Goal: Information Seeking & Learning: Learn about a topic

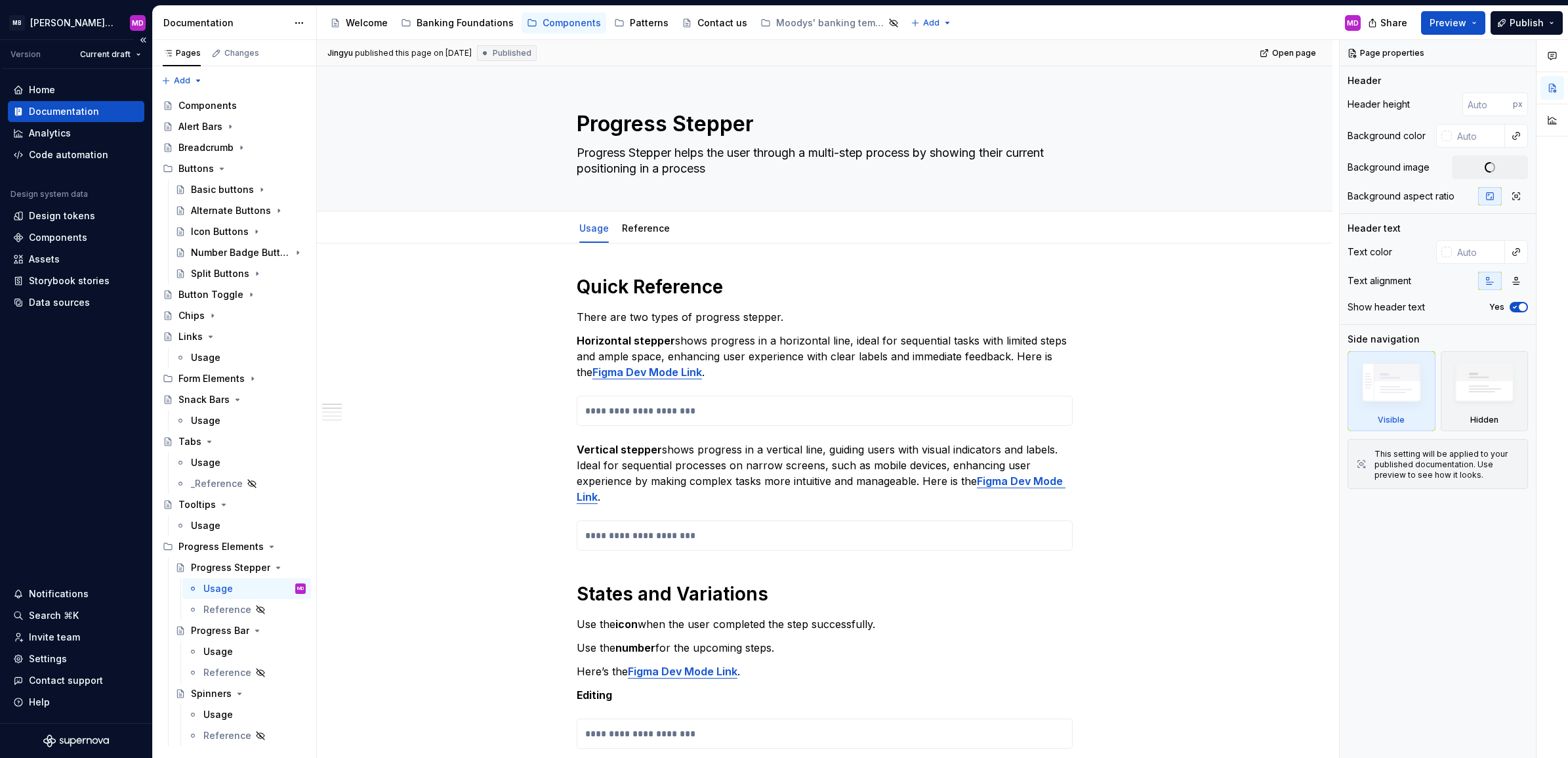
click at [37, 395] on div "Home Documentation Analytics Code automation Design system data Design tokens C…" at bounding box center [76, 395] width 152 height 655
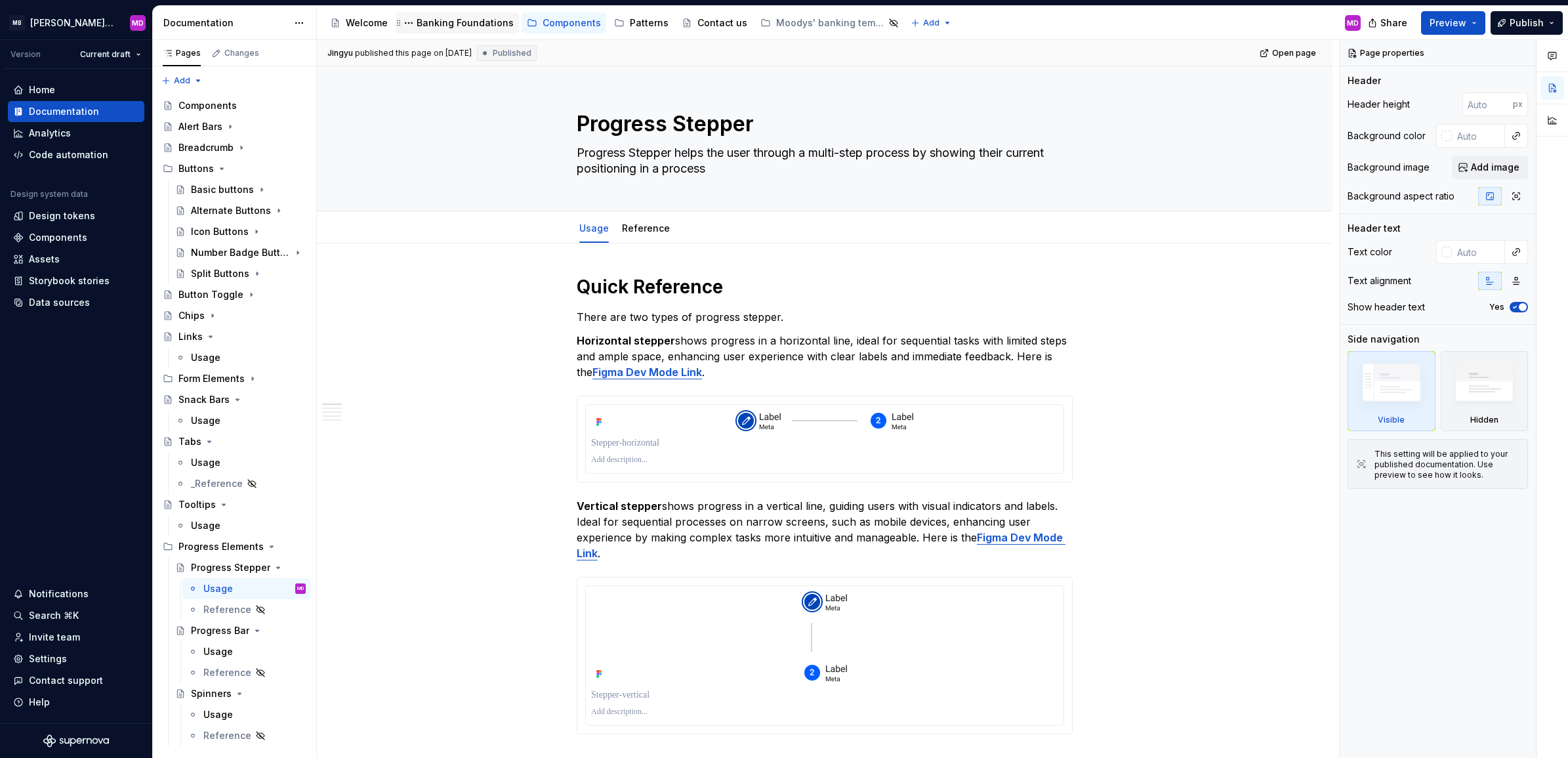
click at [450, 15] on div "Banking Foundations" at bounding box center [457, 22] width 113 height 16
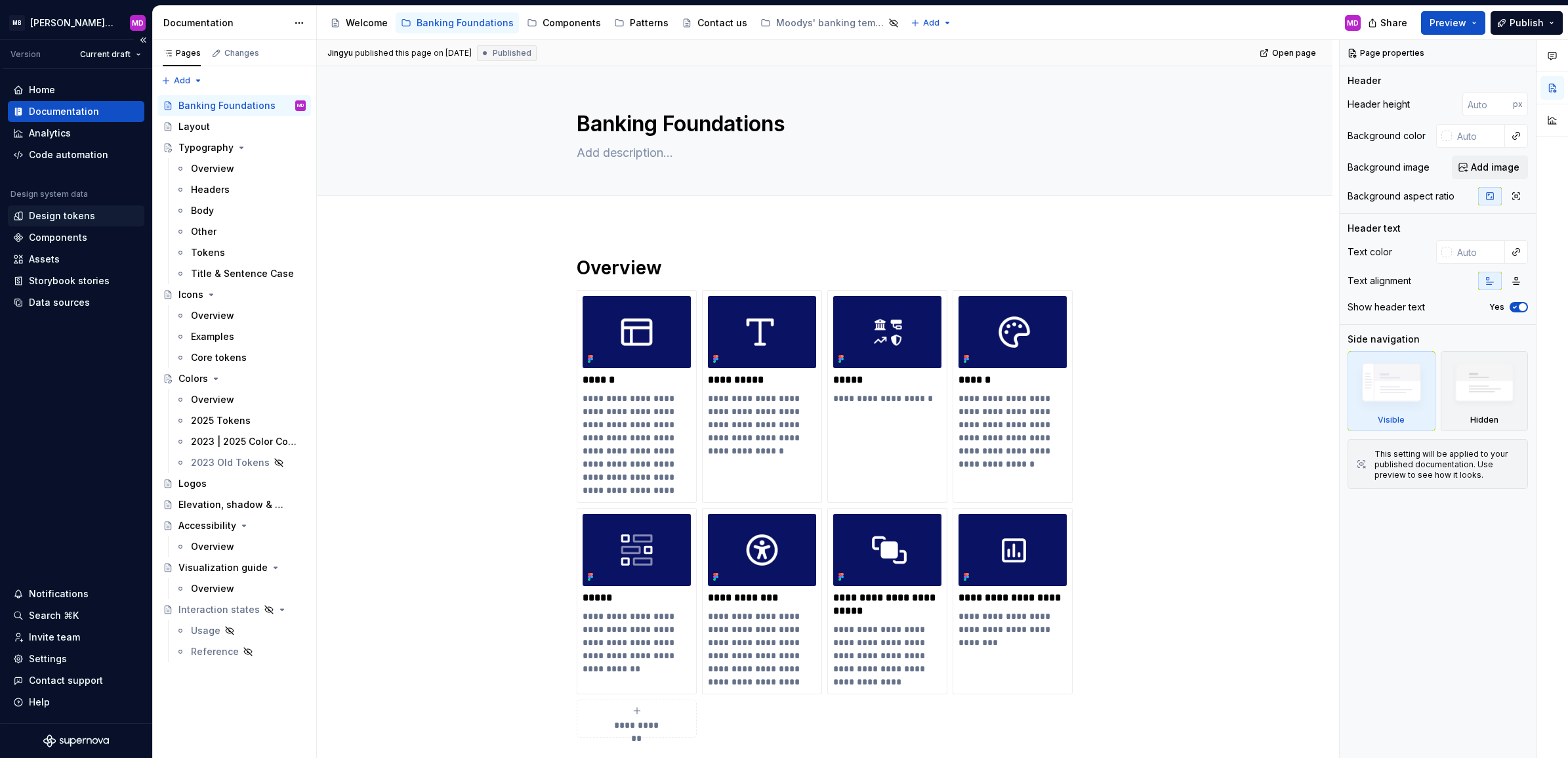
type textarea "*"
click at [73, 218] on div "Design tokens" at bounding box center [62, 216] width 66 height 13
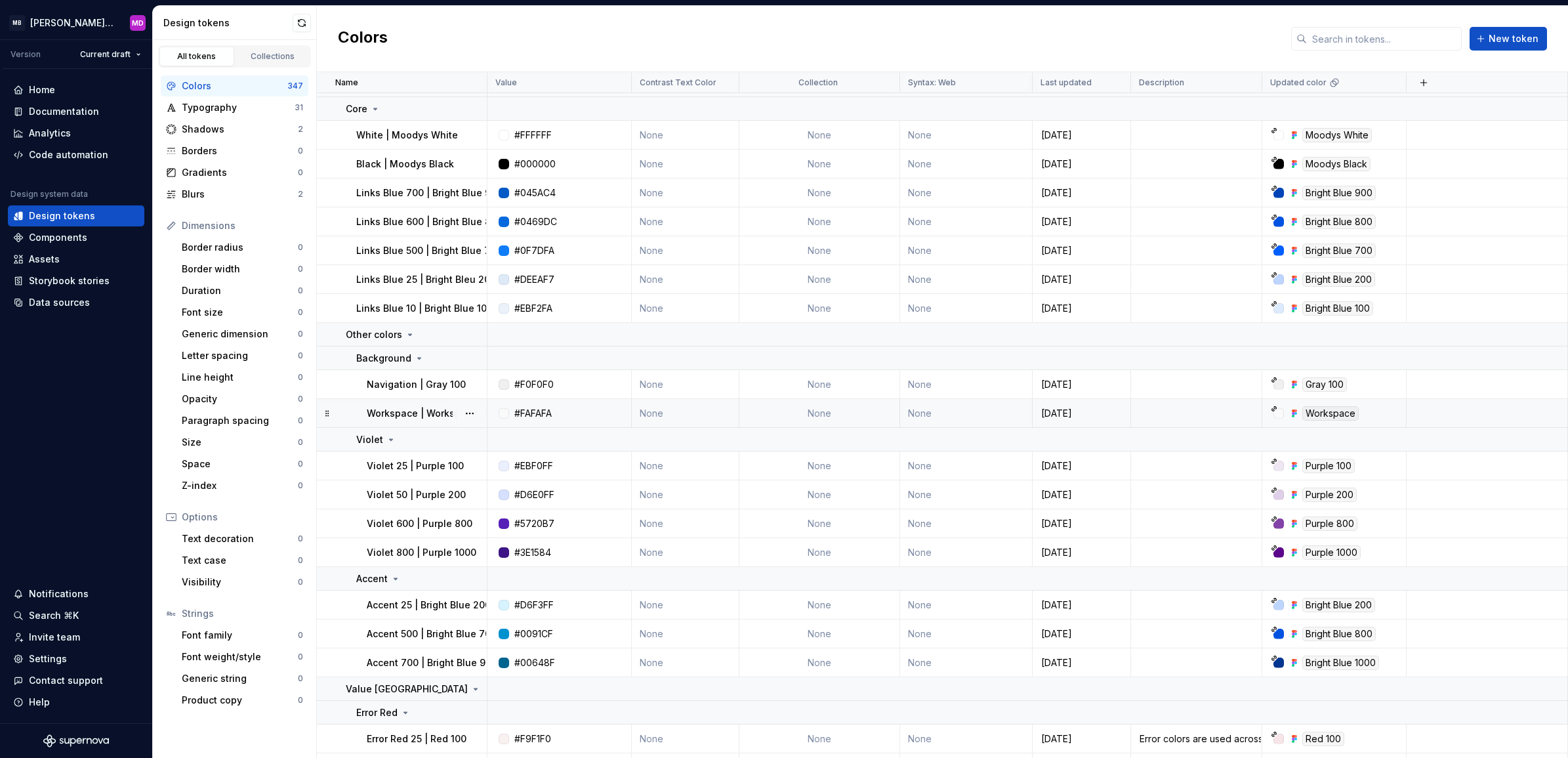
scroll to position [4348, 0]
click at [408, 330] on icon at bounding box center [409, 332] width 10 height 10
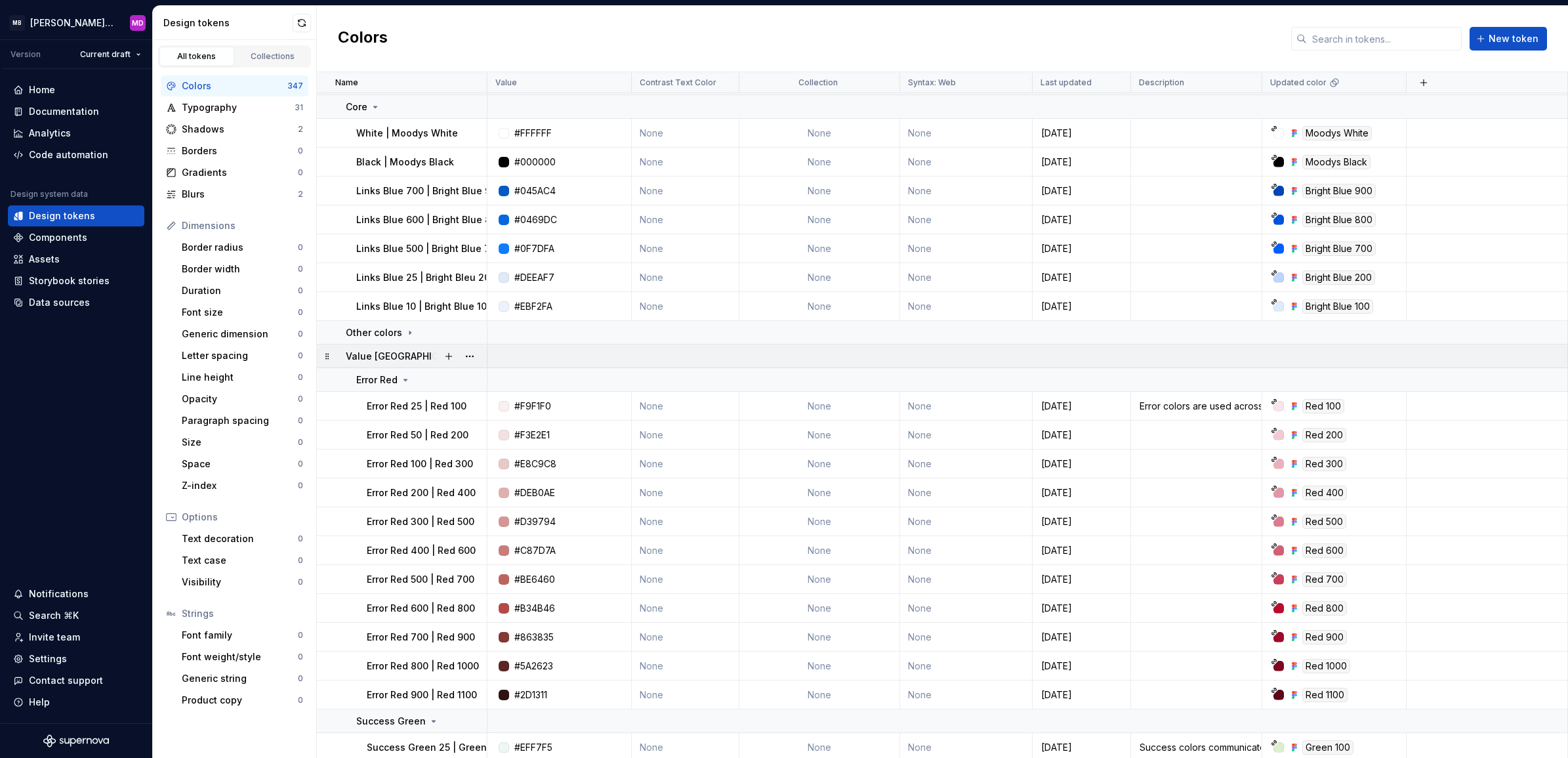
click at [474, 356] on icon at bounding box center [476, 356] width 4 height 1
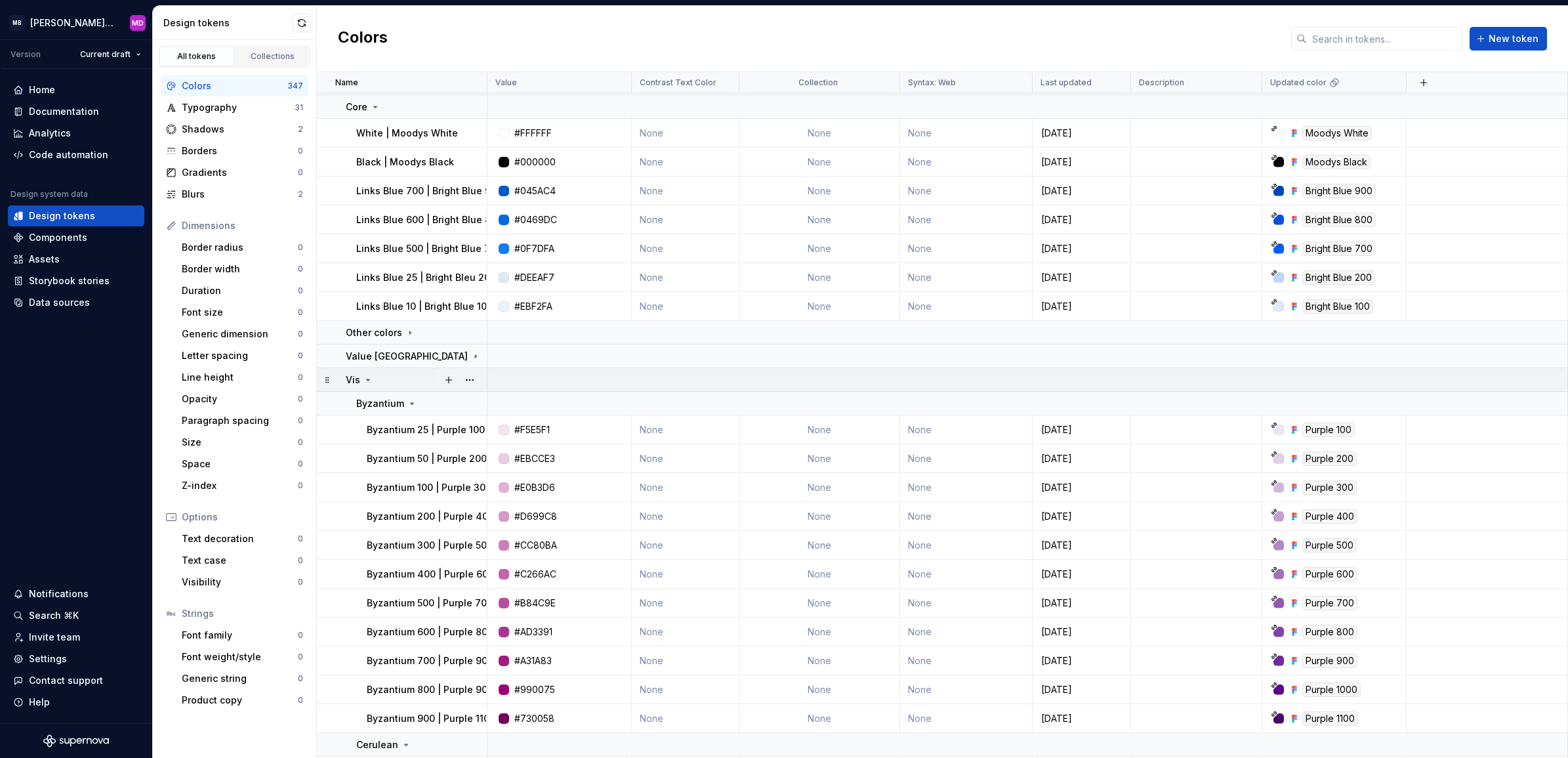
click at [388, 375] on div "Vis" at bounding box center [416, 380] width 140 height 13
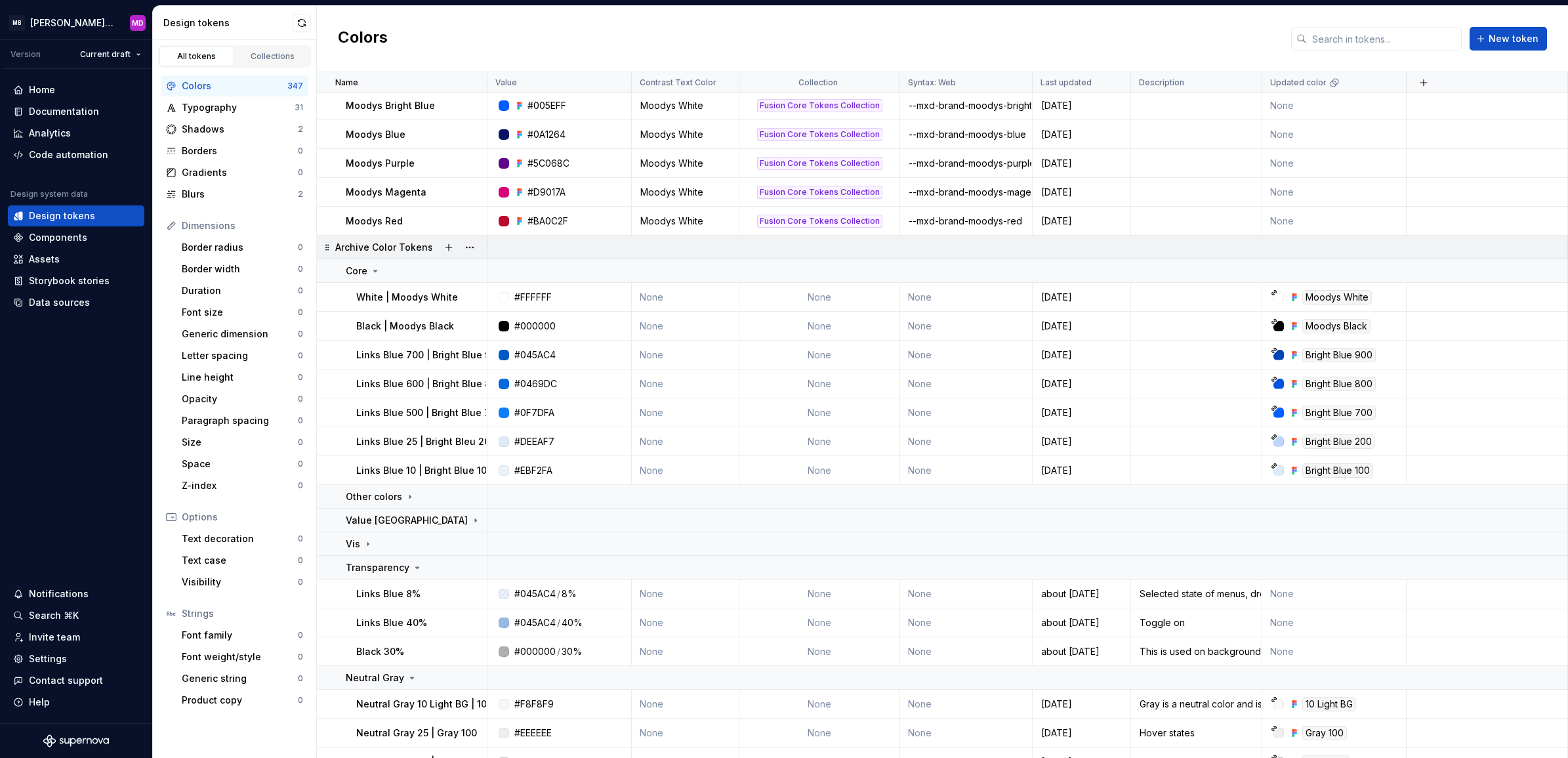
click at [435, 248] on div at bounding box center [460, 246] width 55 height 23
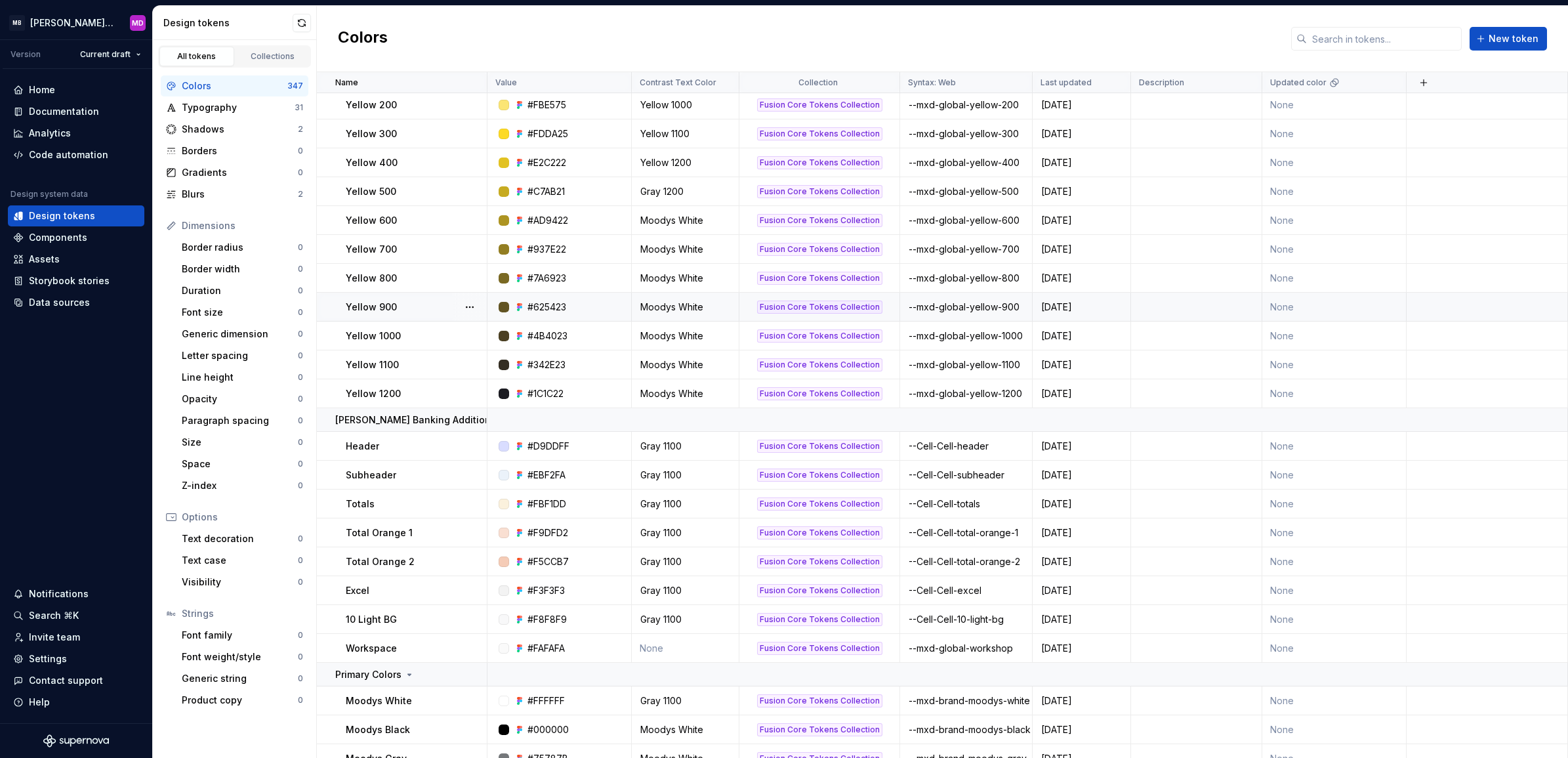
scroll to position [3438, 0]
